Goal: Task Accomplishment & Management: Complete application form

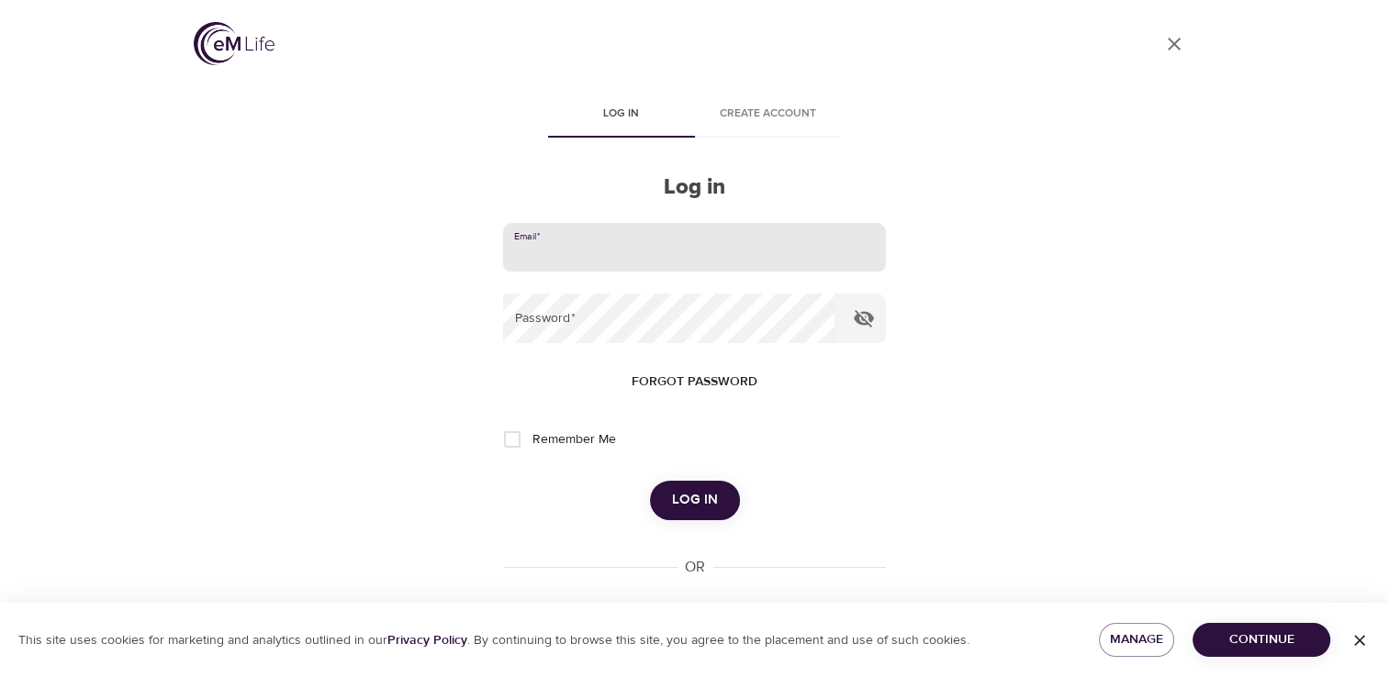
click at [558, 263] on input "email" at bounding box center [694, 248] width 382 height 50
type input "vreese@montcopa.org"
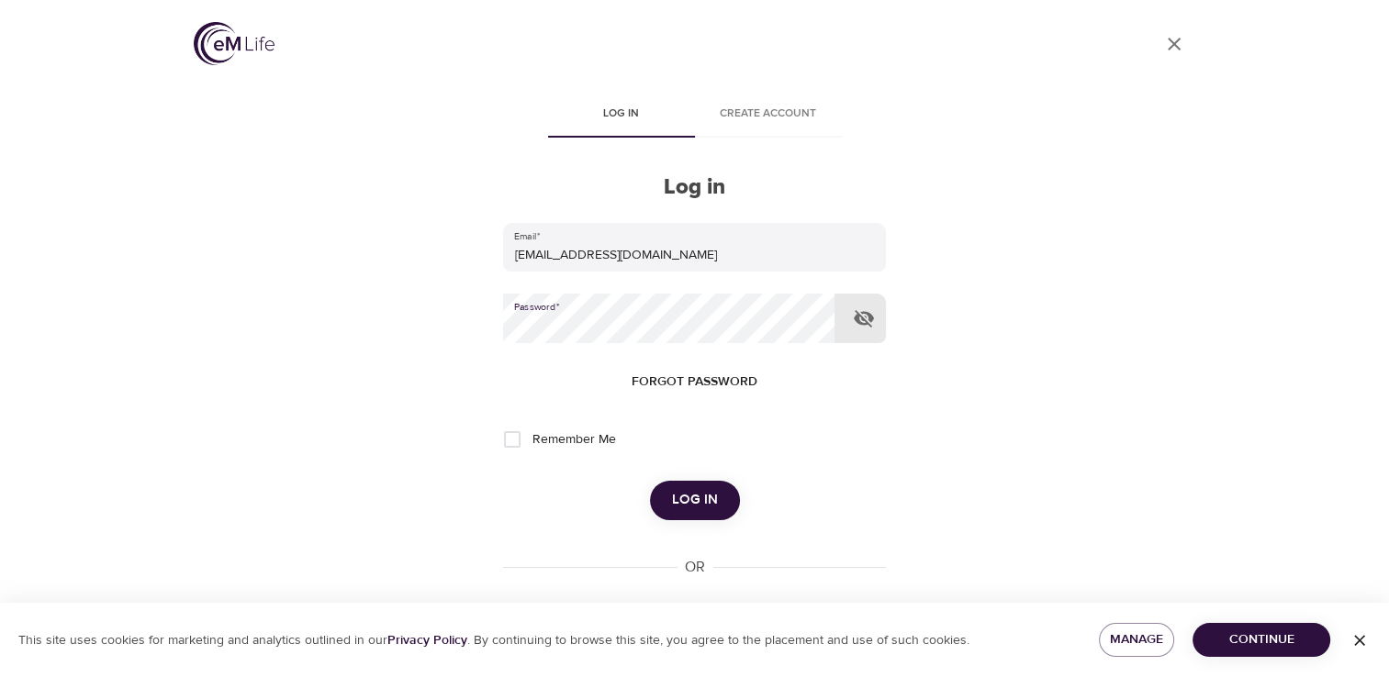
click at [870, 322] on icon "button" at bounding box center [864, 318] width 20 height 17
click at [681, 498] on span "Log in" at bounding box center [695, 500] width 46 height 24
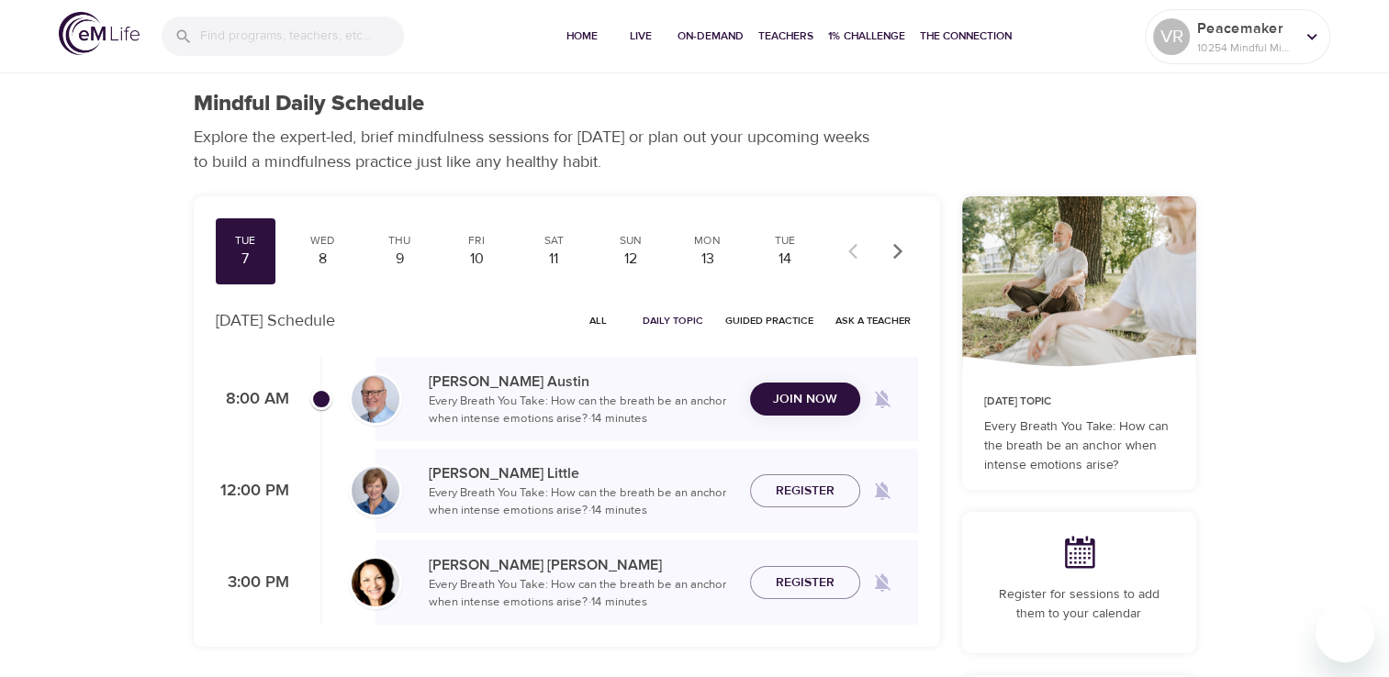
click at [780, 405] on span "Join Now" at bounding box center [805, 399] width 64 height 23
